Goal: Use online tool/utility: Utilize a website feature to perform a specific function

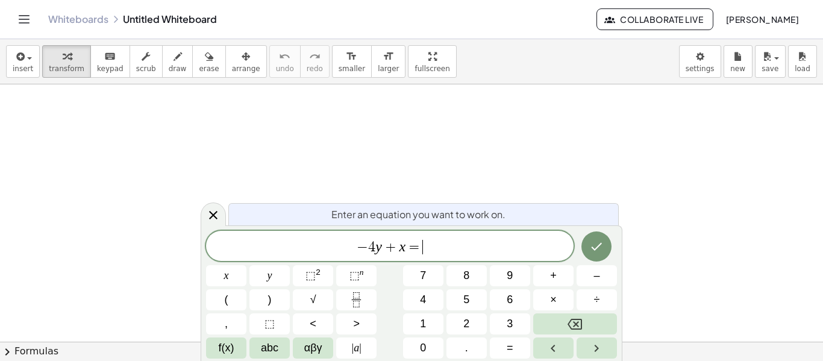
scroll to position [8, 0]
click at [598, 248] on icon "Done" at bounding box center [596, 246] width 14 height 14
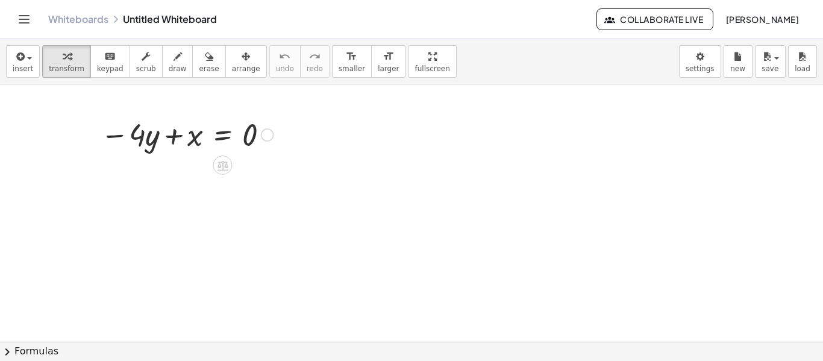
click at [232, 136] on div at bounding box center [187, 133] width 185 height 41
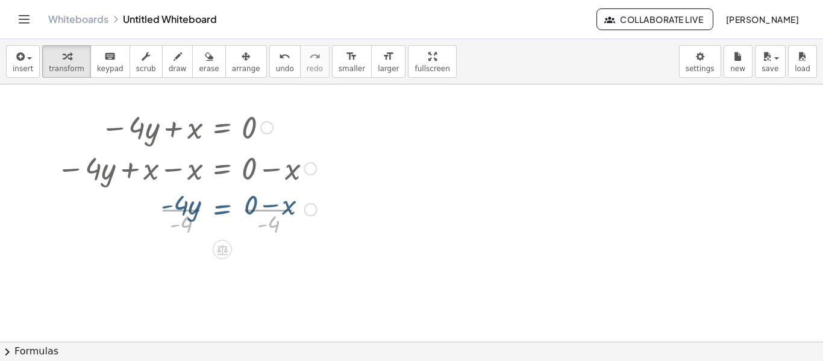
scroll to position [0, 0]
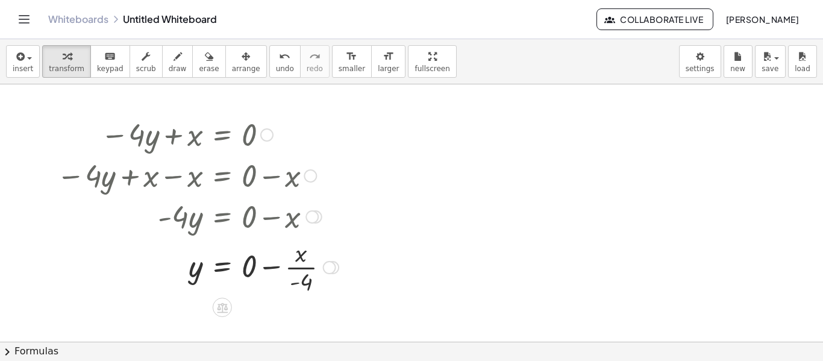
click at [274, 264] on div at bounding box center [198, 266] width 294 height 60
click at [268, 285] on div at bounding box center [189, 266] width 277 height 60
drag, startPoint x: 268, startPoint y: 285, endPoint x: 257, endPoint y: 272, distance: 17.1
click at [257, 272] on div at bounding box center [189, 266] width 277 height 60
click at [22, 56] on icon "button" at bounding box center [19, 56] width 11 height 14
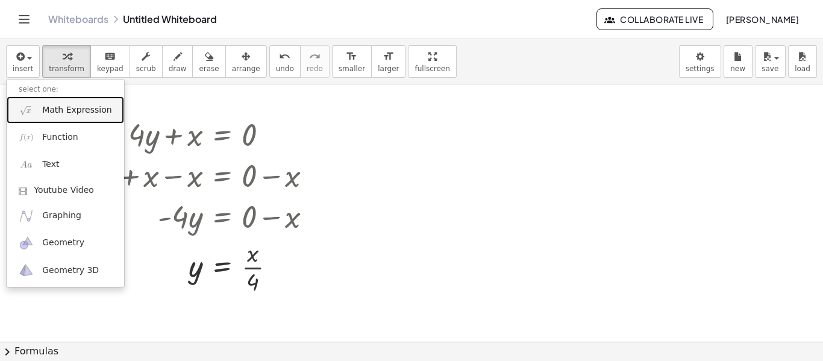
click at [76, 108] on span "Math Expression" at bounding box center [76, 110] width 69 height 12
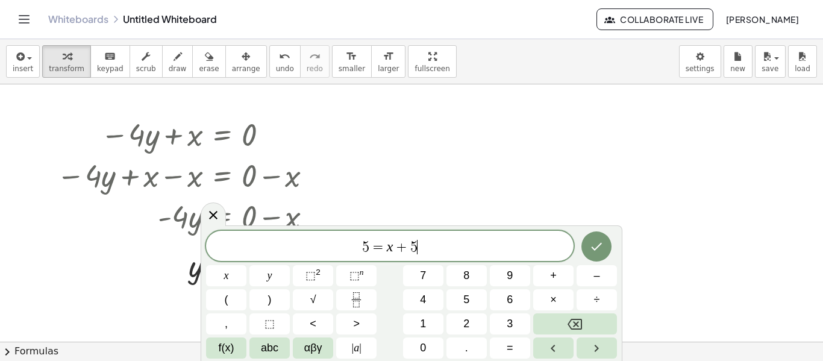
scroll to position [14, 0]
click at [600, 244] on icon "Done" at bounding box center [596, 246] width 14 height 14
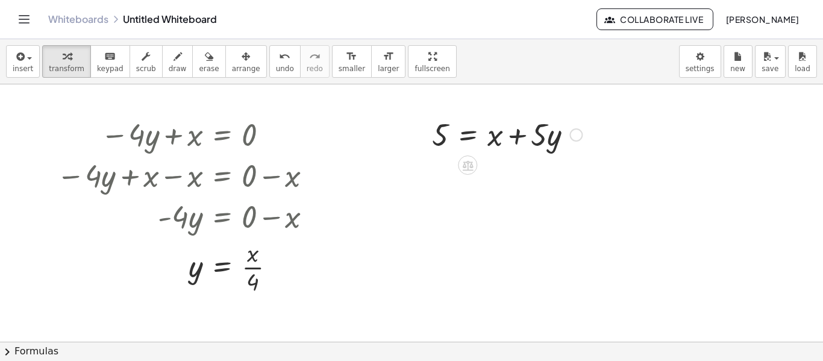
click at [461, 136] on div at bounding box center [507, 133] width 162 height 41
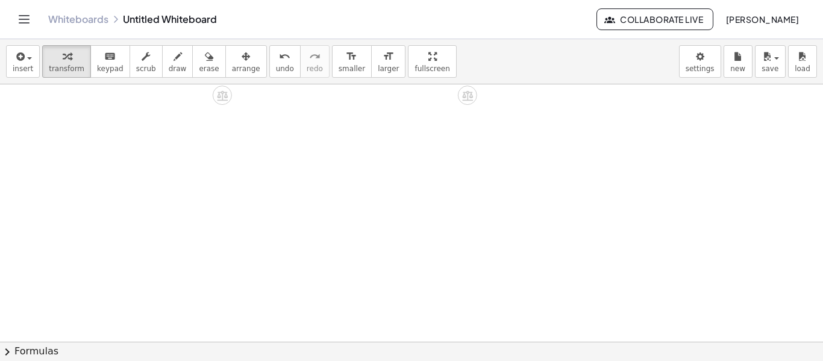
scroll to position [215, 0]
click at [33, 66] on button "insert" at bounding box center [23, 61] width 34 height 33
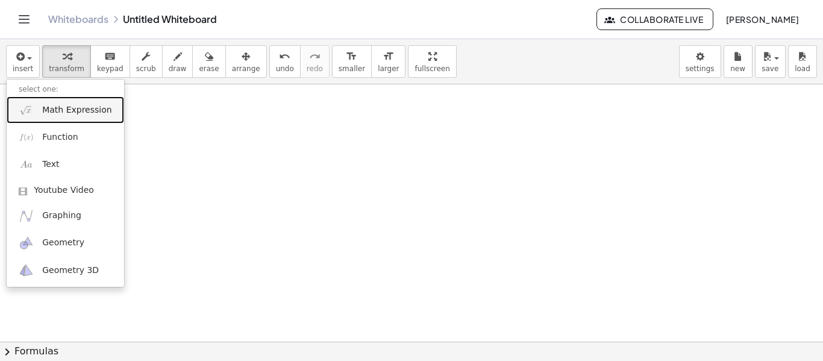
click at [73, 105] on span "Math Expression" at bounding box center [76, 110] width 69 height 12
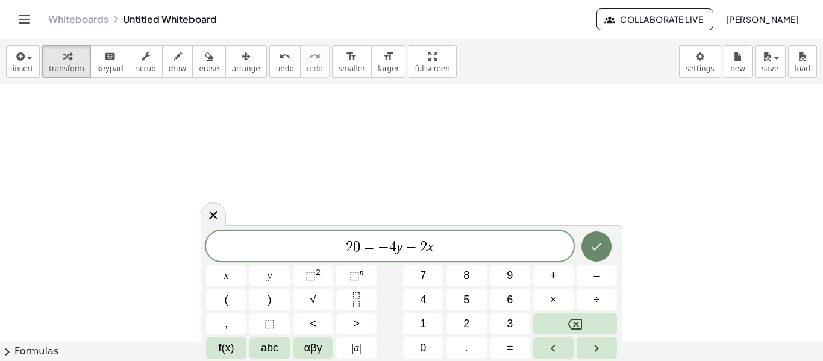
click at [585, 245] on button "Done" at bounding box center [597, 246] width 30 height 30
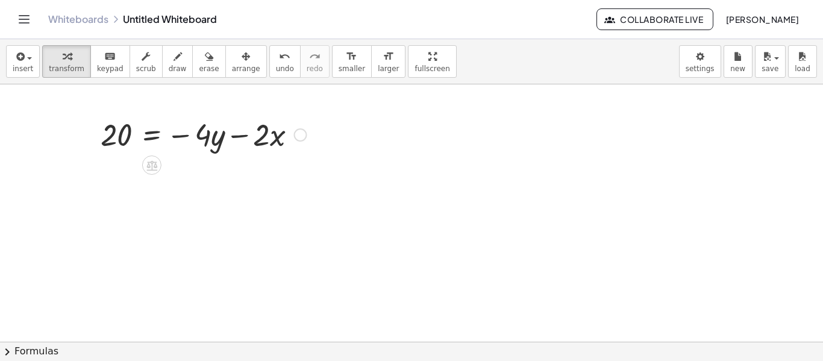
click at [143, 131] on div at bounding box center [204, 133] width 218 height 41
